Goal: Task Accomplishment & Management: Manage account settings

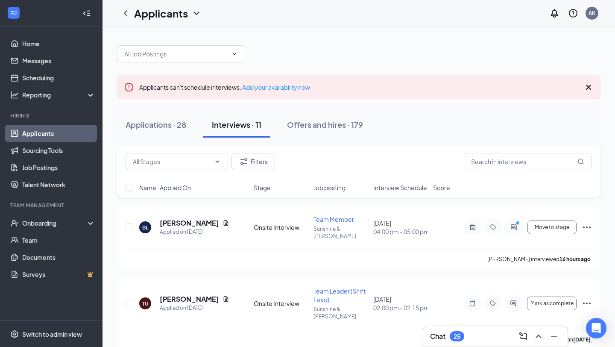
click at [466, 339] on div "Chat 25" at bounding box center [495, 336] width 131 height 14
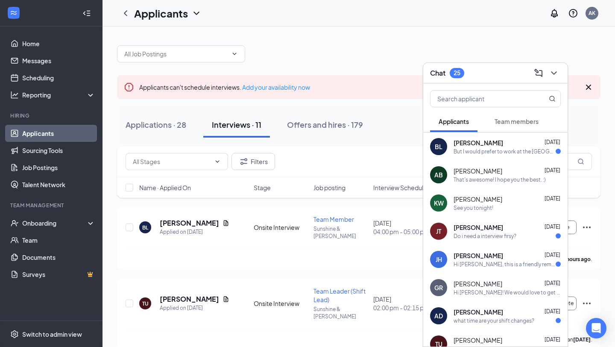
click at [488, 298] on div "GR [PERSON_NAME] [DATE] Hi [PERSON_NAME]! We would love to get a second intervi…" at bounding box center [495, 287] width 144 height 28
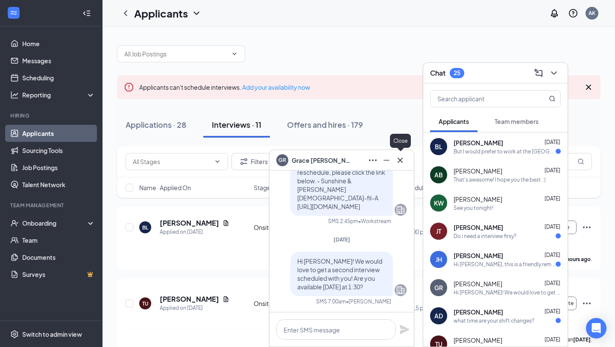
click at [402, 161] on icon "Cross" at bounding box center [400, 160] width 10 height 10
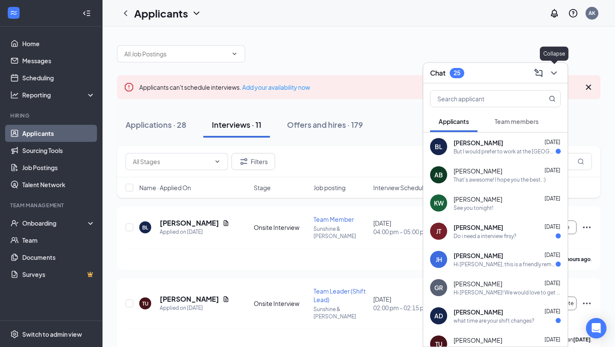
click at [559, 74] on button at bounding box center [554, 73] width 14 height 14
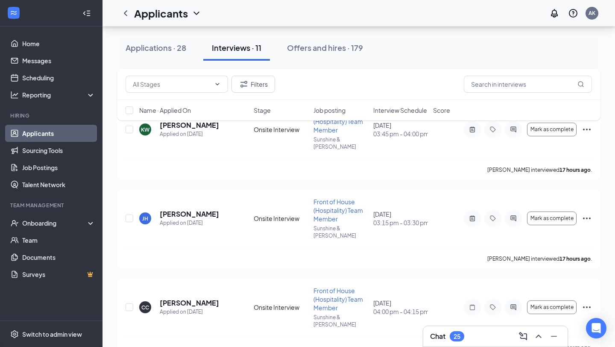
scroll to position [332, 0]
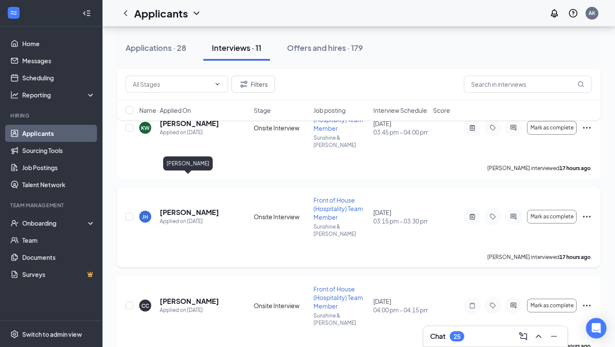
click at [184, 207] on h5 "[PERSON_NAME]" at bounding box center [189, 211] width 59 height 9
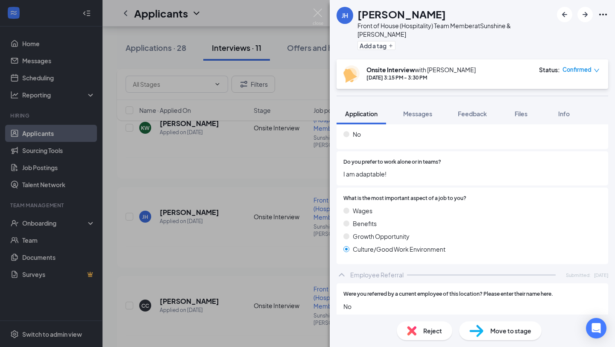
scroll to position [1072, 0]
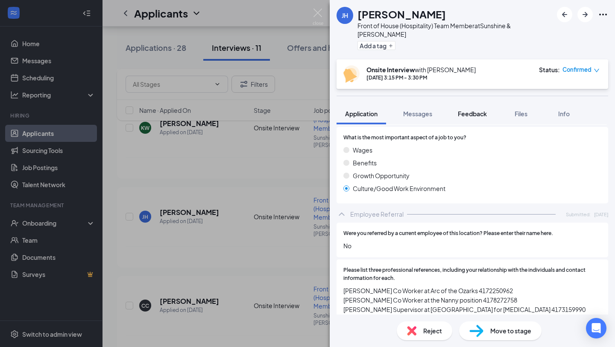
click at [468, 110] on span "Feedback" at bounding box center [472, 114] width 29 height 8
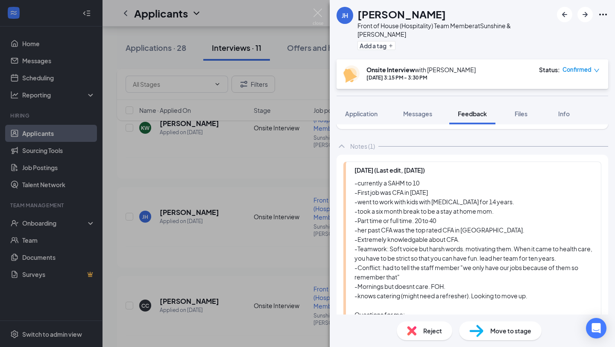
scroll to position [37, 0]
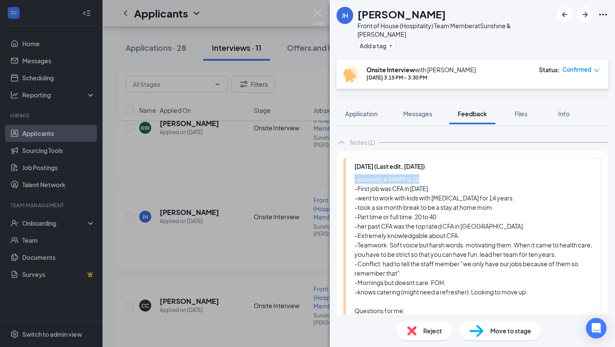
drag, startPoint x: 423, startPoint y: 170, endPoint x: 318, endPoint y: 170, distance: 104.2
click at [318, 170] on div "[PERSON_NAME] Front of House (Hospitality) Team Member at Sunshine & [PERSON_NA…" at bounding box center [307, 173] width 615 height 347
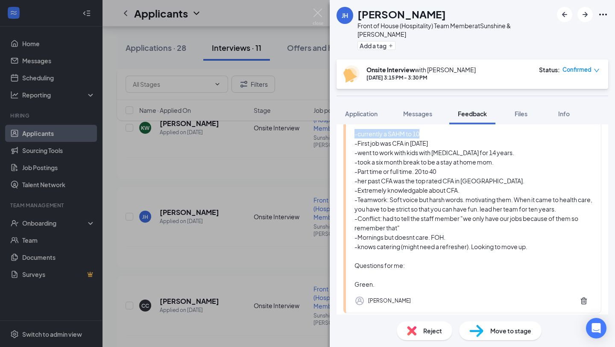
scroll to position [0, 0]
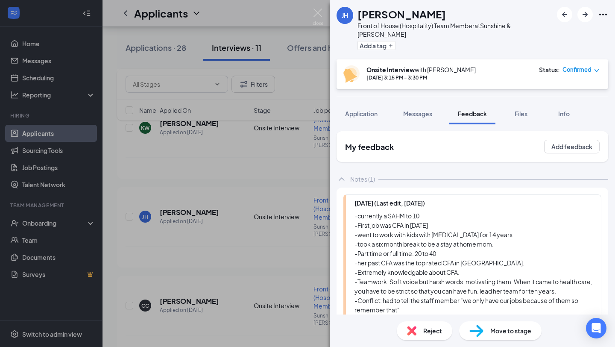
click at [431, 230] on div "-currently a SAHM to 10 -First job was CFA in [DATE] -went to work with kids wi…" at bounding box center [473, 291] width 238 height 160
click at [416, 110] on span "Messages" at bounding box center [417, 114] width 29 height 8
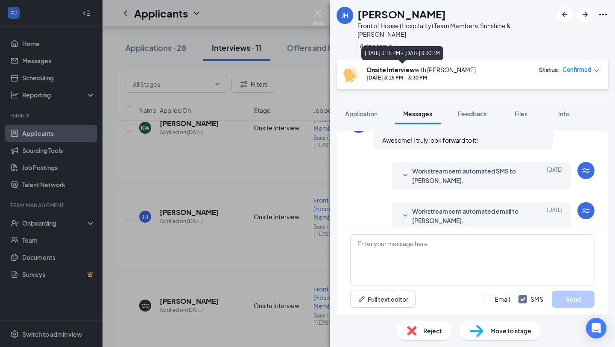
scroll to position [300, 0]
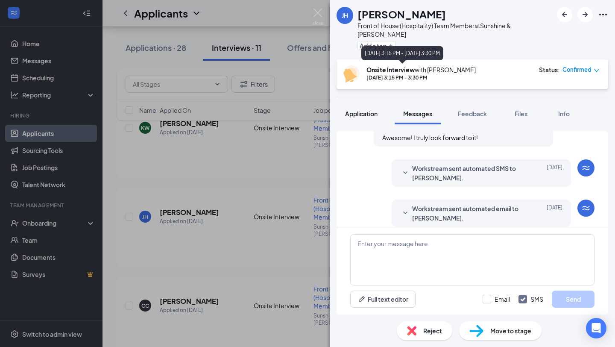
click at [356, 110] on span "Application" at bounding box center [361, 114] width 32 height 8
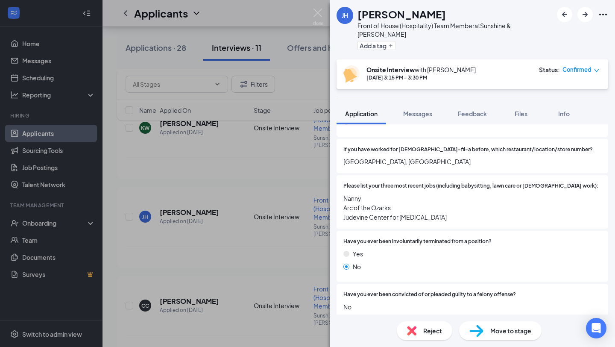
scroll to position [277, 0]
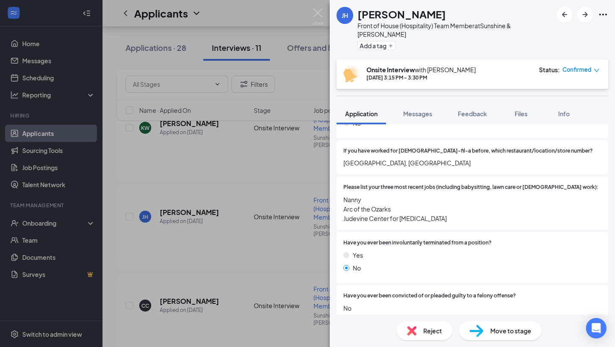
click at [254, 120] on div "[PERSON_NAME] Front of House (Hospitality) Team Member at Sunshine & [PERSON_NA…" at bounding box center [307, 173] width 615 height 347
